Goal: Find contact information: Obtain details needed to contact an individual or organization

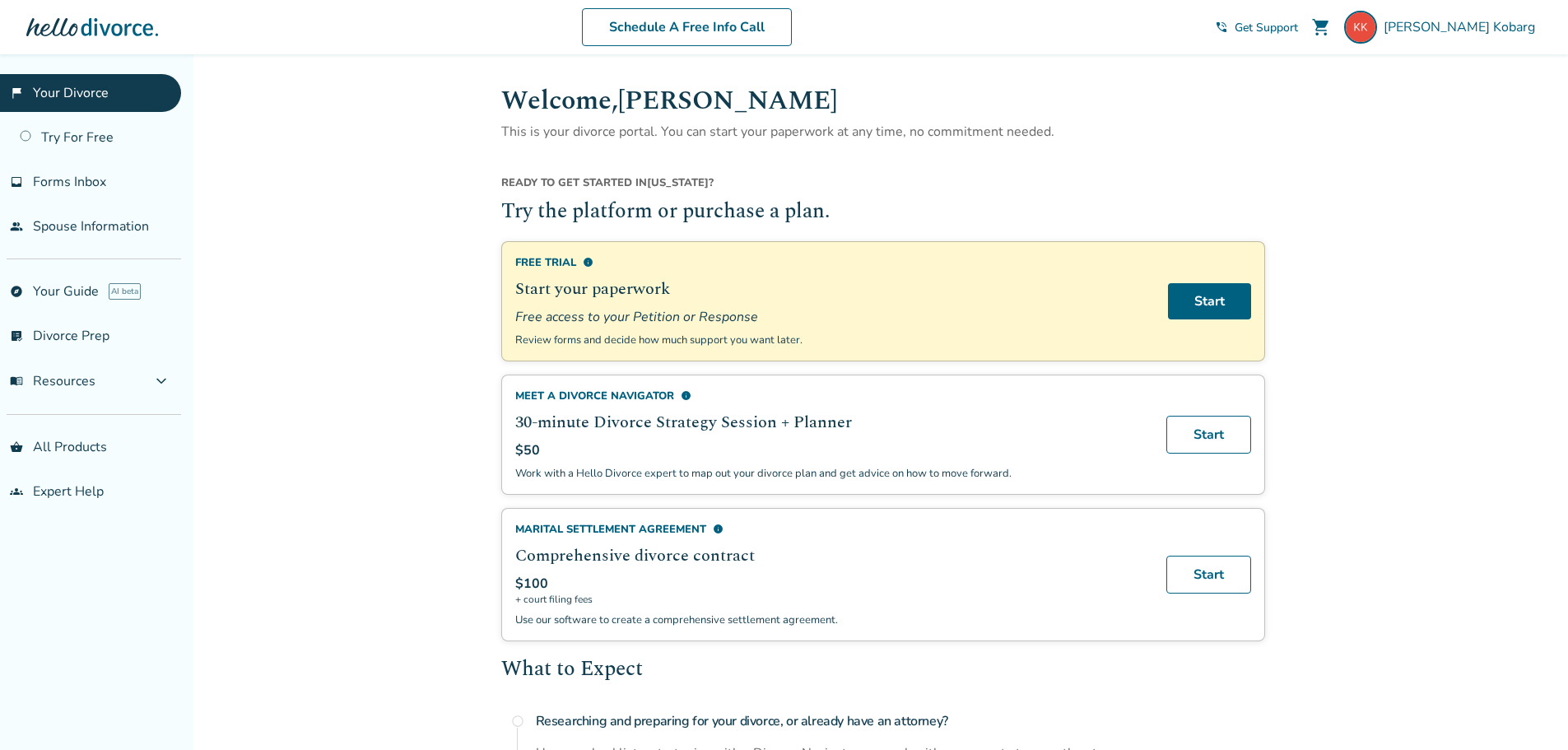
click at [159, 380] on span "expand_more" at bounding box center [161, 381] width 20 height 20
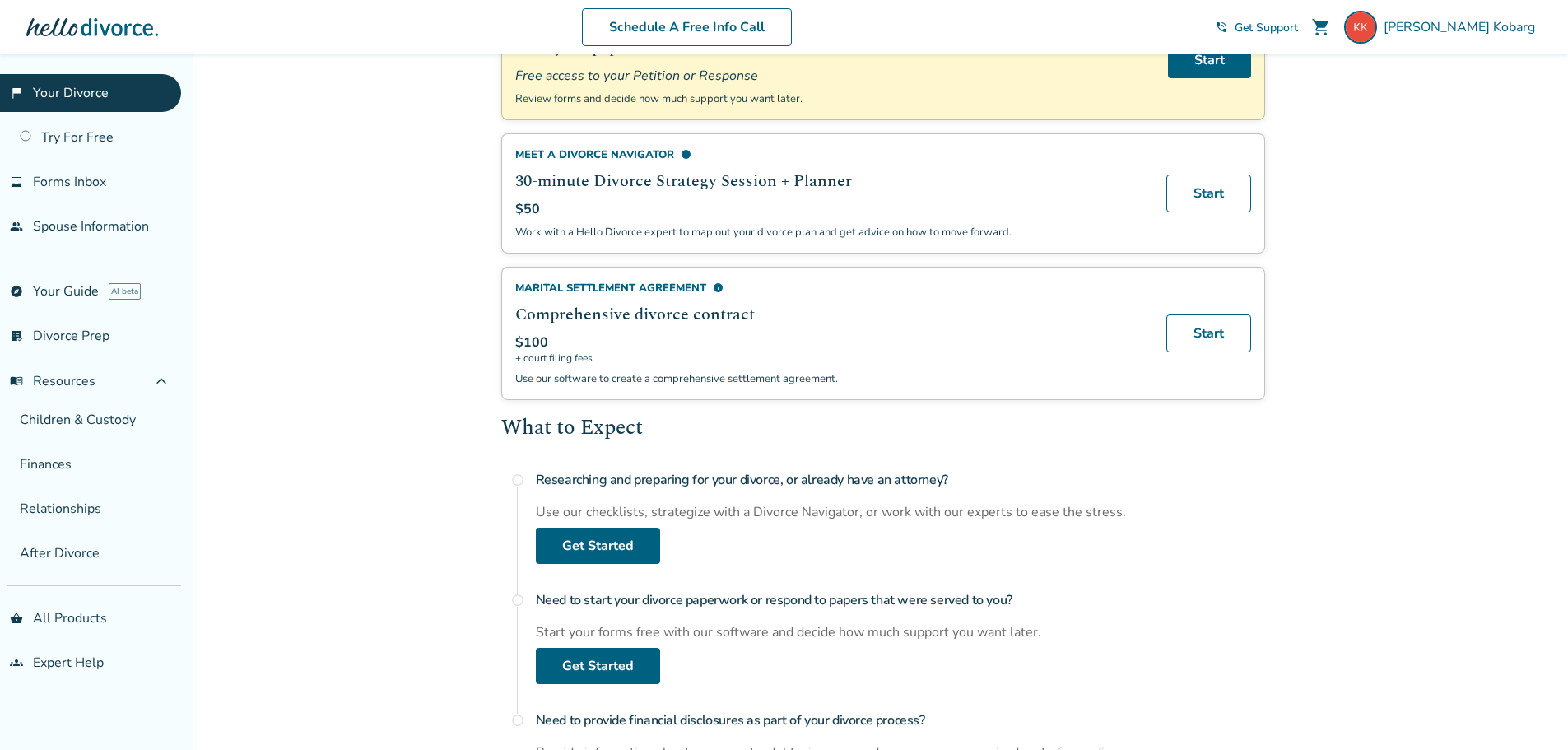
scroll to position [247, 0]
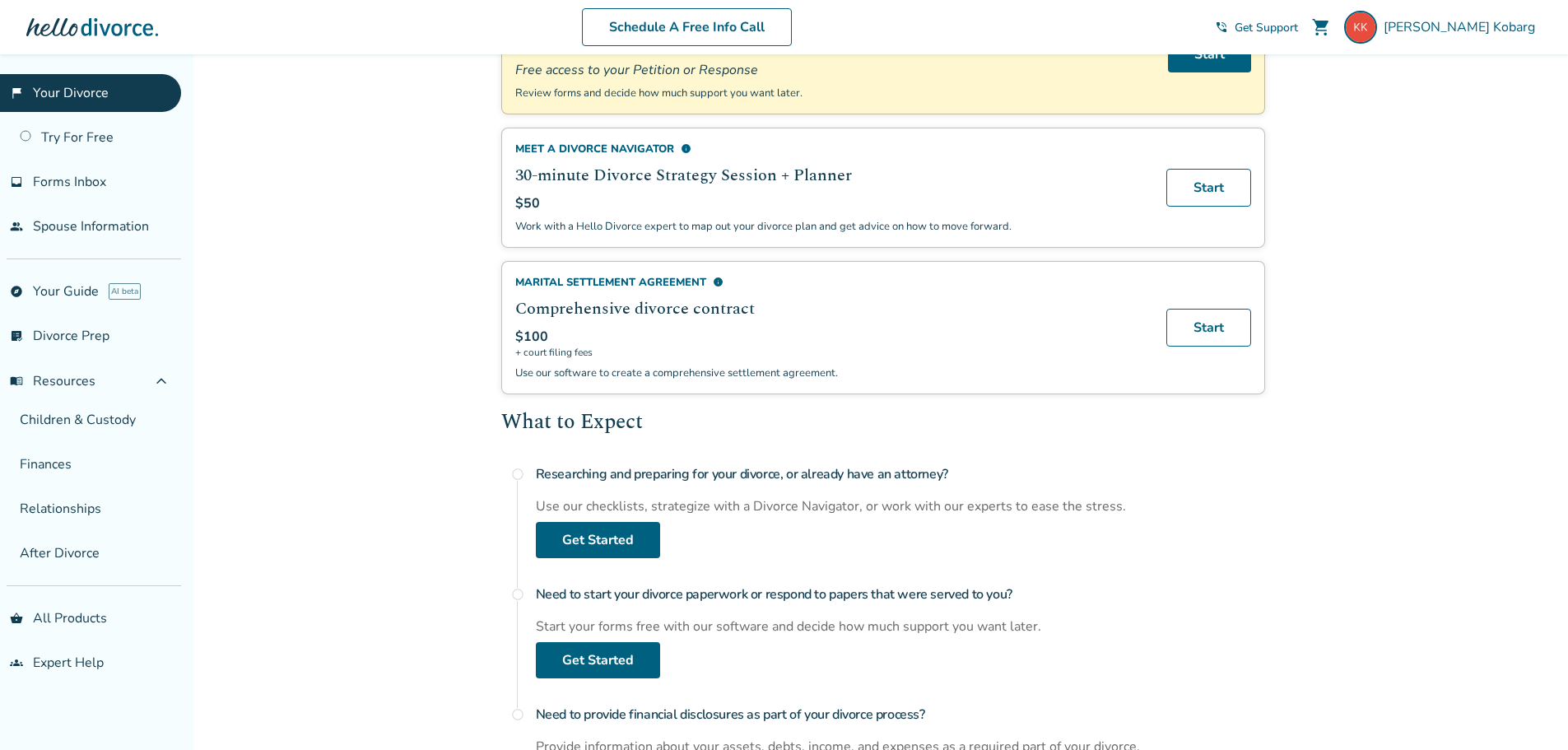
click at [83, 666] on link "groups Expert Help" at bounding box center [90, 662] width 181 height 38
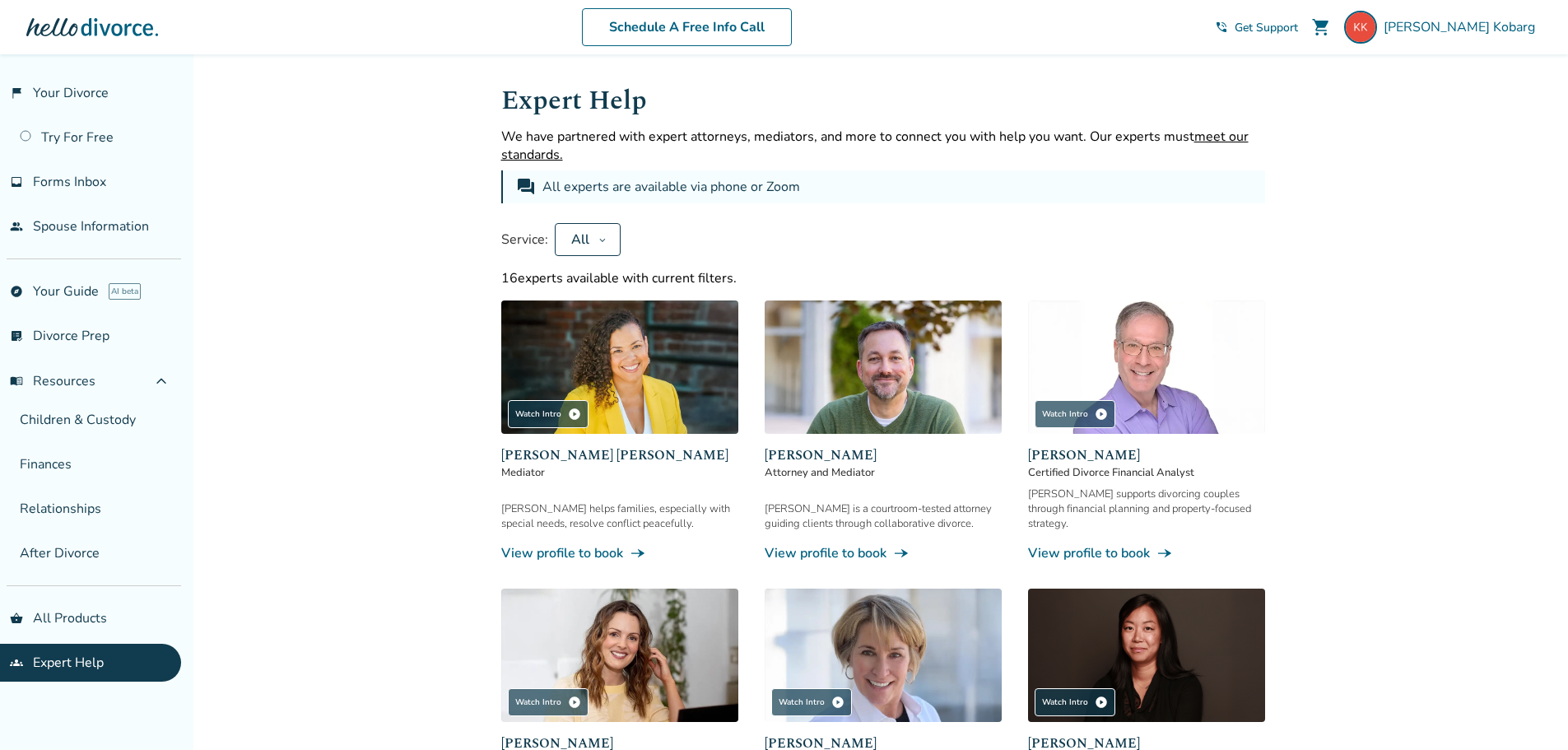
click at [596, 238] on button "All" at bounding box center [587, 239] width 66 height 33
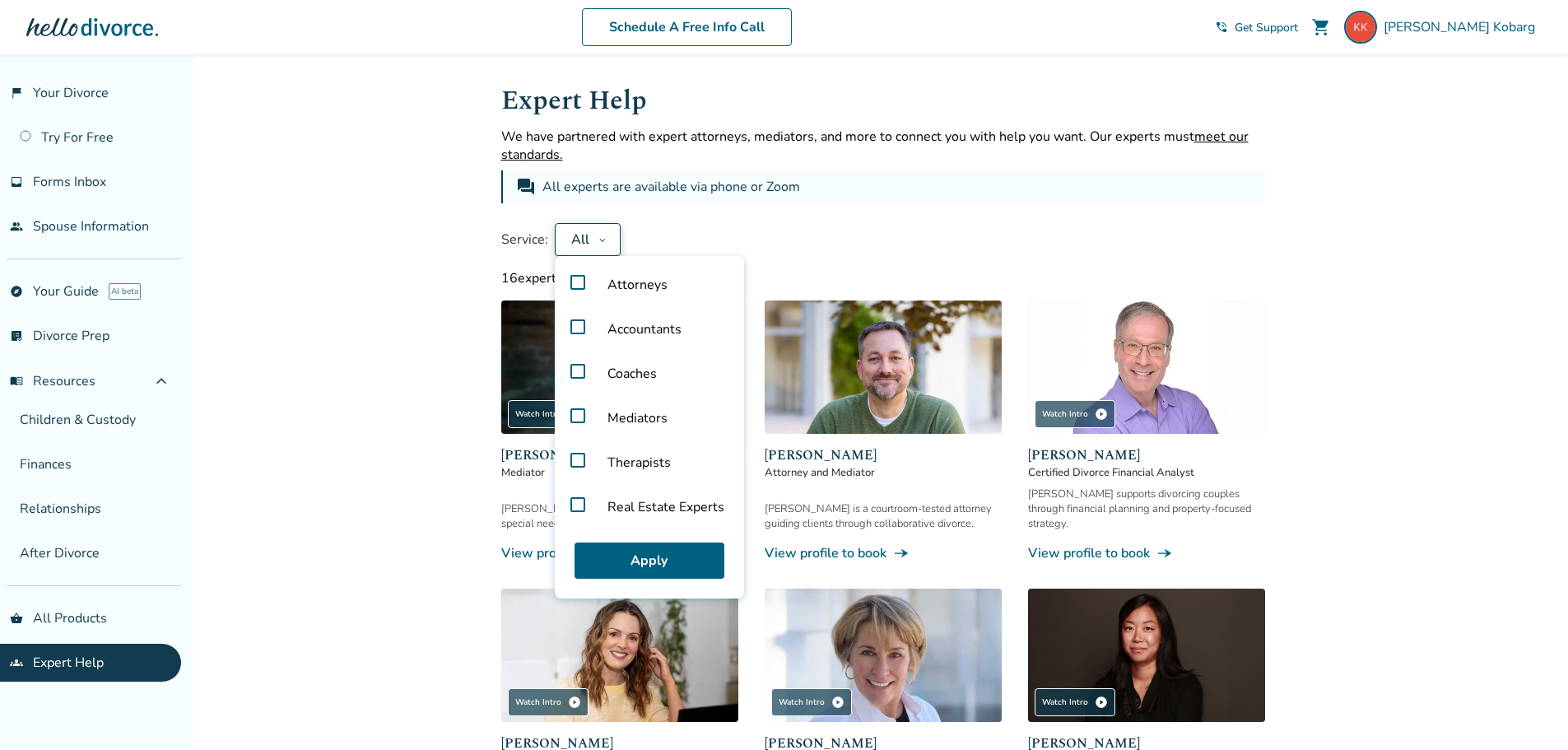
click at [572, 413] on label "Mediators" at bounding box center [649, 417] width 176 height 44
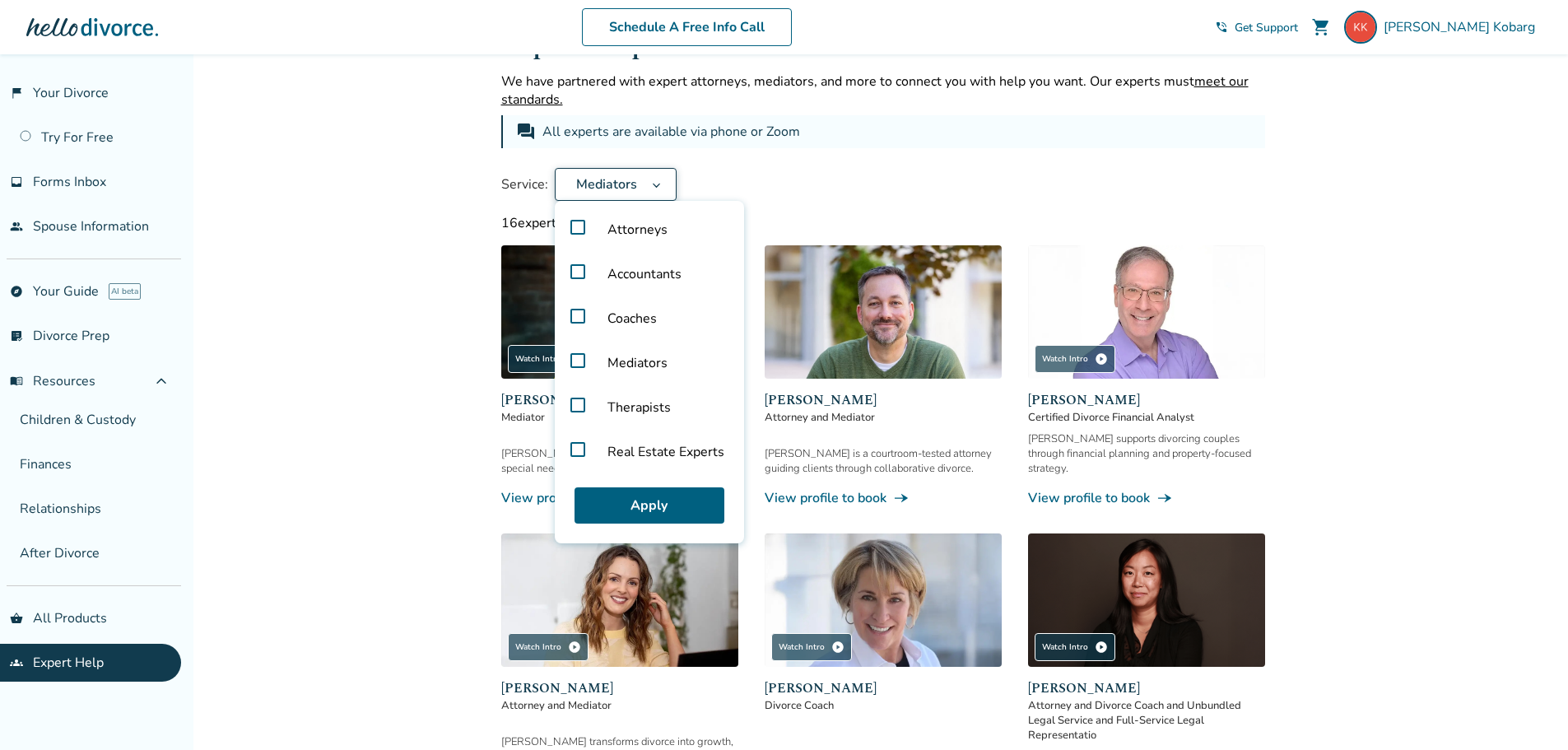
scroll to position [83, 0]
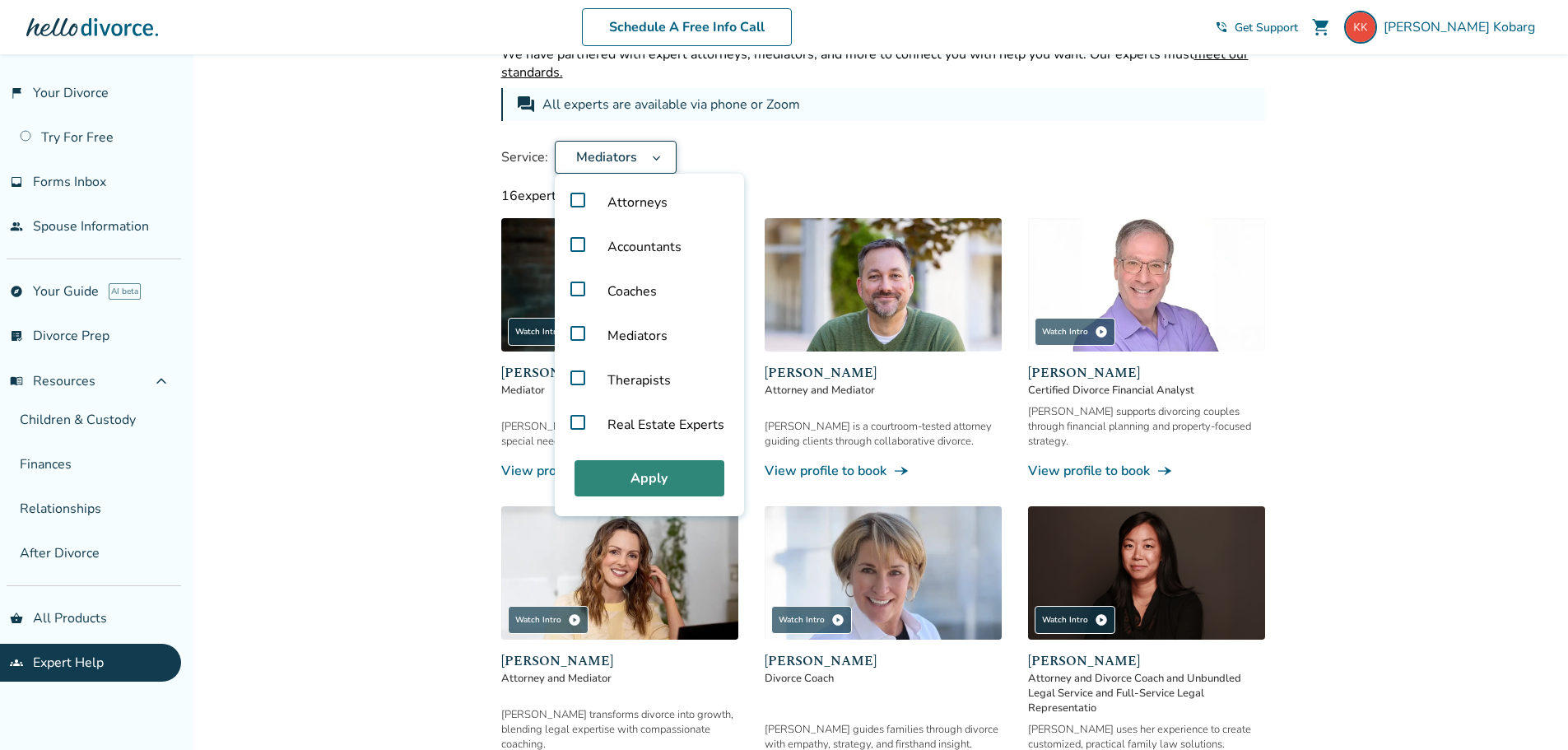
click at [643, 473] on button "Apply" at bounding box center [649, 477] width 150 height 36
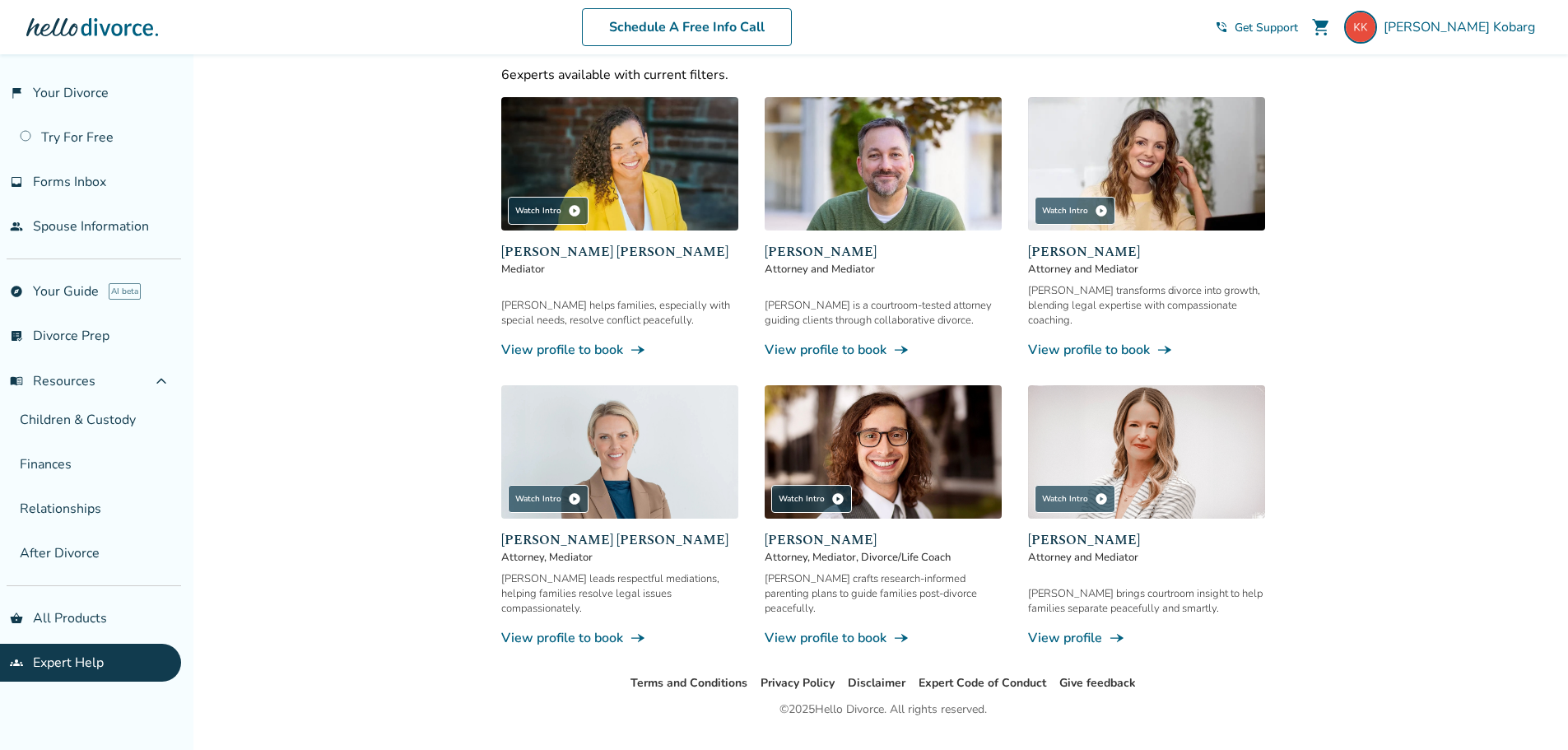
scroll to position [212, 0]
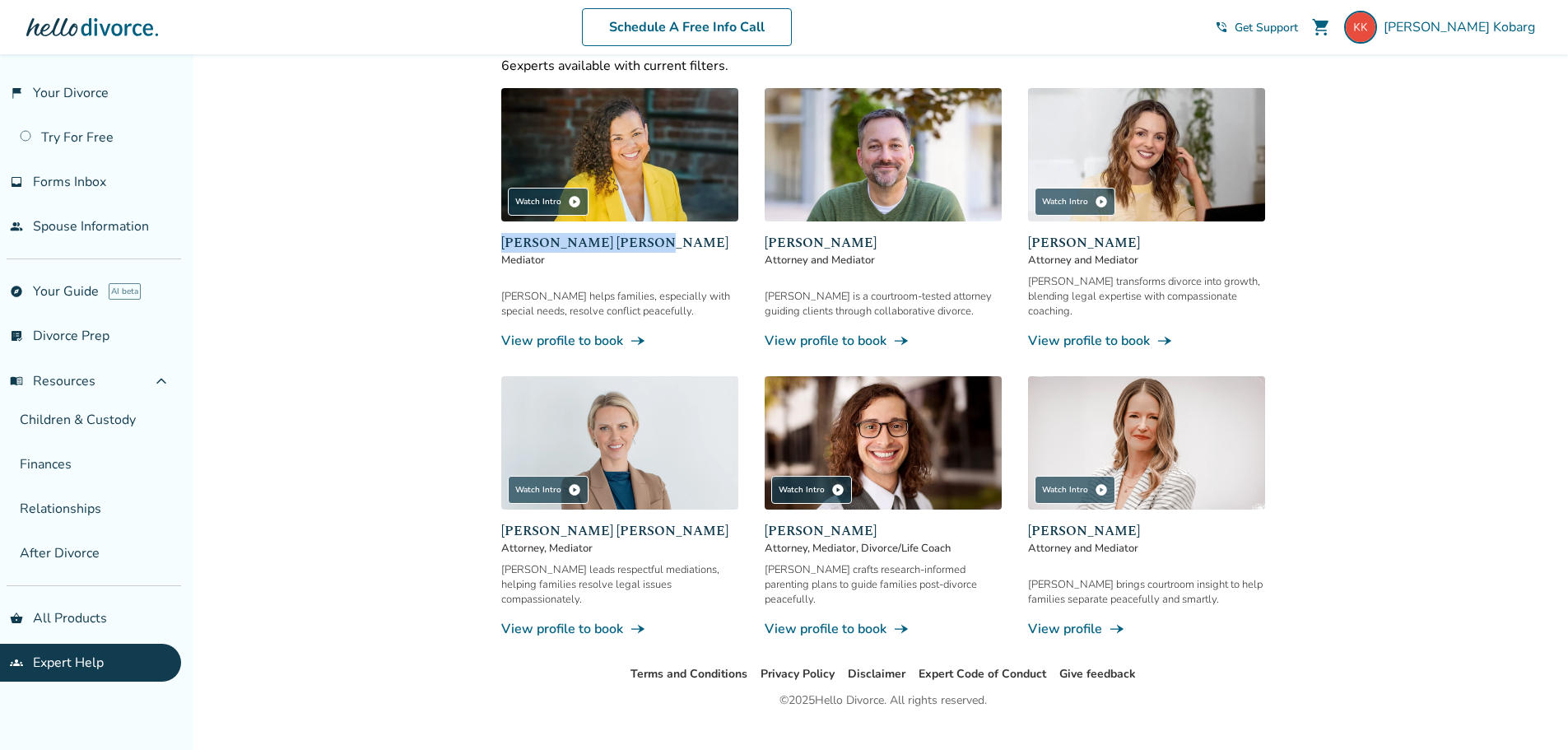
drag, startPoint x: 494, startPoint y: 244, endPoint x: 638, endPoint y: 241, distance: 144.0
click at [638, 241] on div "Expert Help We have partnered with expert attorneys, mediators, and more to con…" at bounding box center [883, 253] width 790 height 822
copy span "[PERSON_NAME] [PERSON_NAME]"
